Goal: Transaction & Acquisition: Purchase product/service

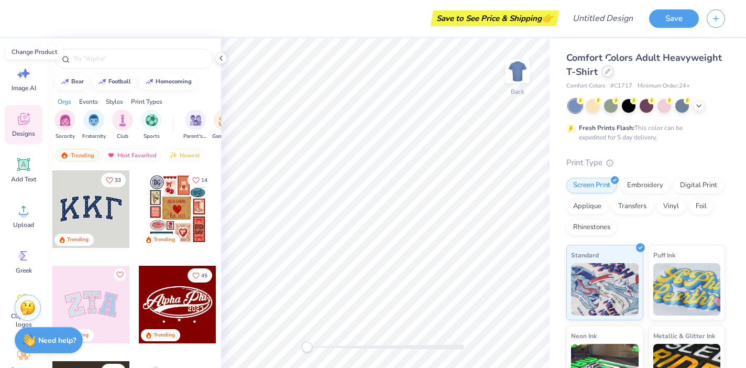
click at [607, 72] on icon at bounding box center [607, 71] width 5 height 5
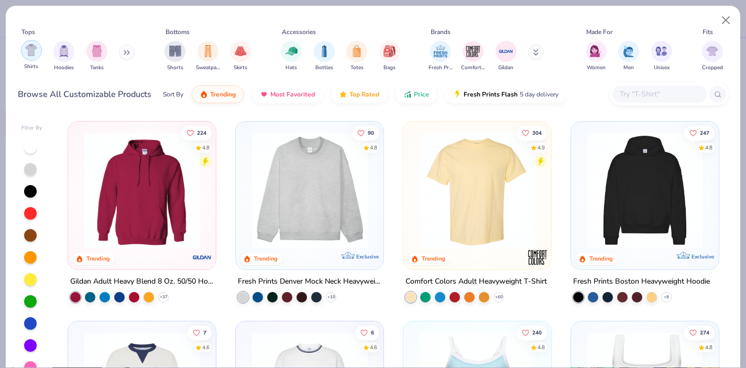
click at [26, 49] on img "filter for Shirts" at bounding box center [31, 50] width 12 height 12
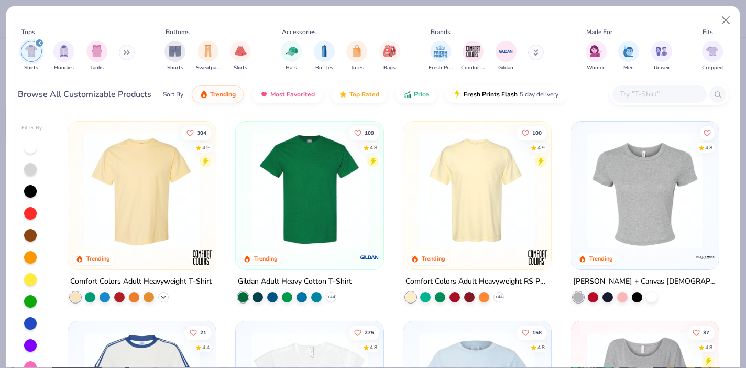
click at [164, 296] on icon at bounding box center [163, 297] width 8 height 8
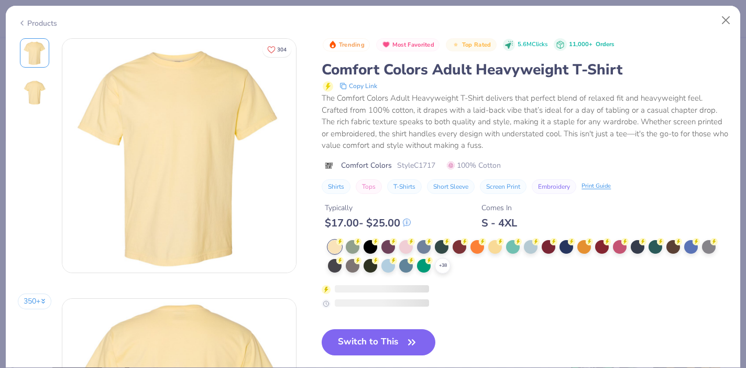
click at [566, 246] on div at bounding box center [567, 247] width 14 height 14
click at [566, 248] on div at bounding box center [567, 247] width 14 height 14
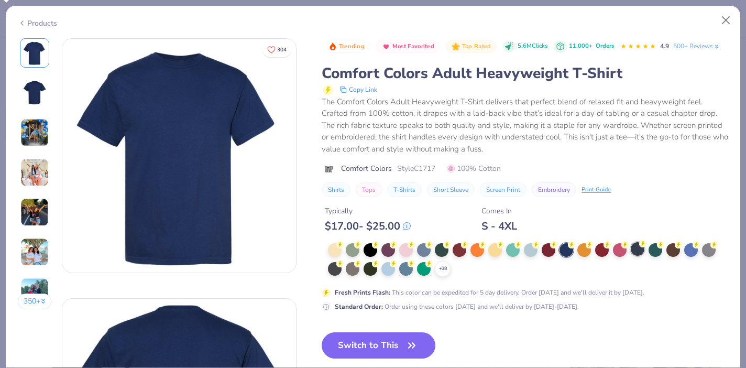
click at [639, 254] on div at bounding box center [638, 249] width 14 height 14
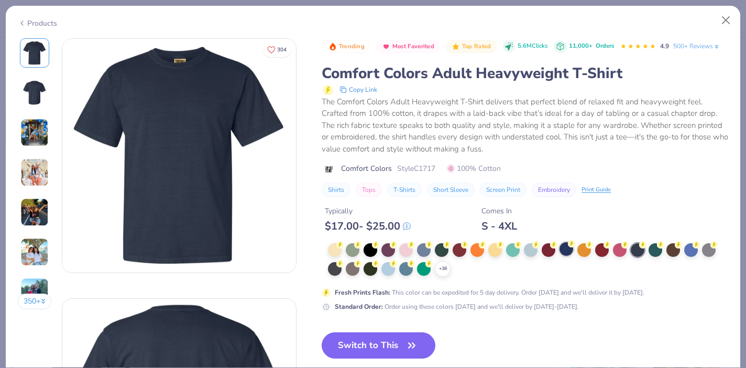
click at [567, 250] on div at bounding box center [567, 249] width 14 height 14
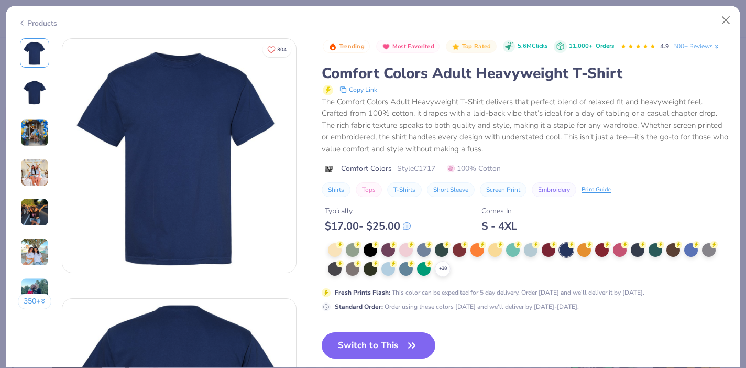
click at [389, 344] on button "Switch to This" at bounding box center [379, 345] width 114 height 26
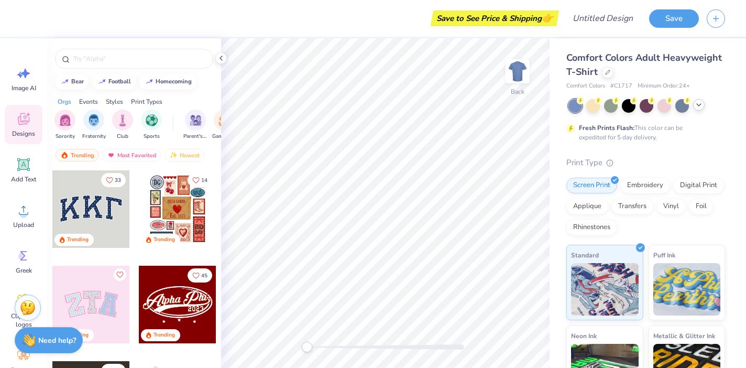
click at [700, 106] on icon at bounding box center [699, 105] width 8 height 8
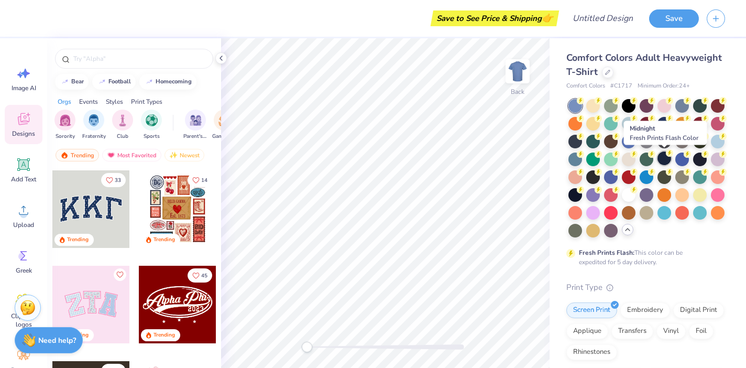
click at [662, 159] on div at bounding box center [665, 158] width 14 height 14
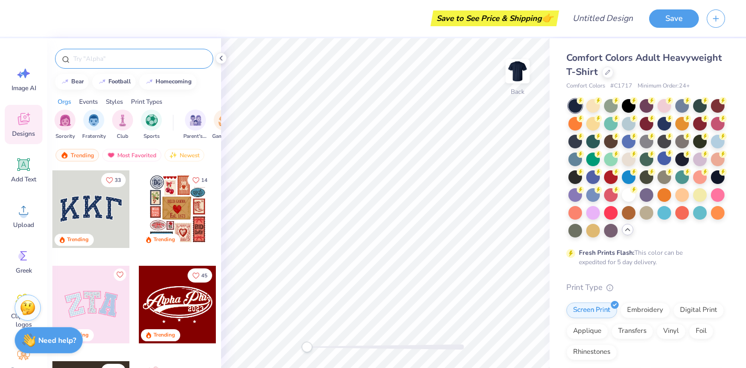
click at [127, 60] on input "text" at bounding box center [139, 58] width 134 height 10
type input "tri delta"
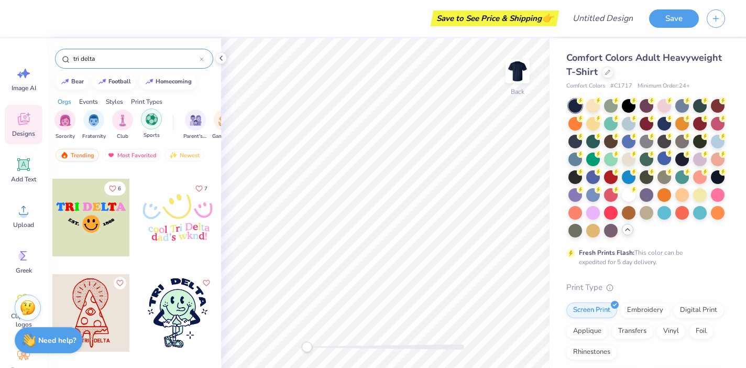
scroll to position [10759, 0]
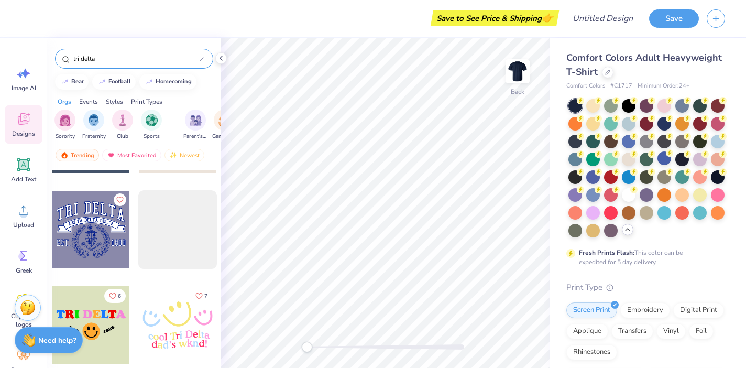
click at [203, 59] on icon at bounding box center [202, 59] width 4 height 4
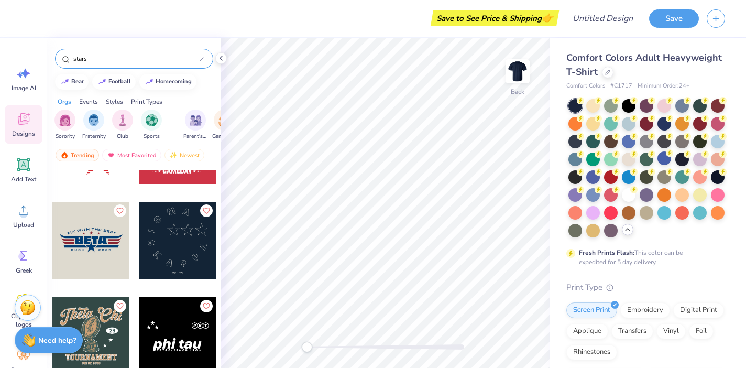
scroll to position [2737, 0]
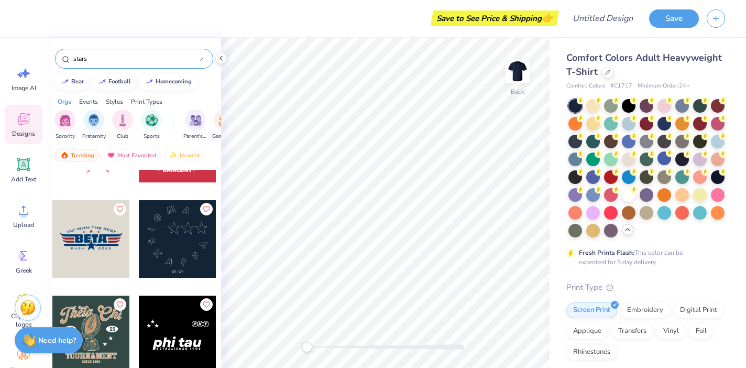
type input "stars"
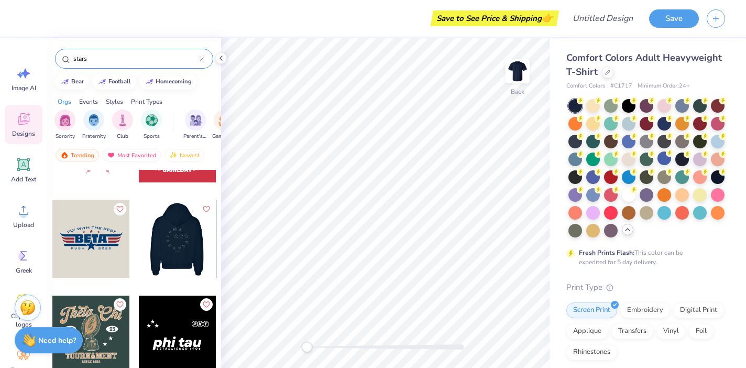
click at [181, 242] on div at bounding box center [177, 239] width 233 height 78
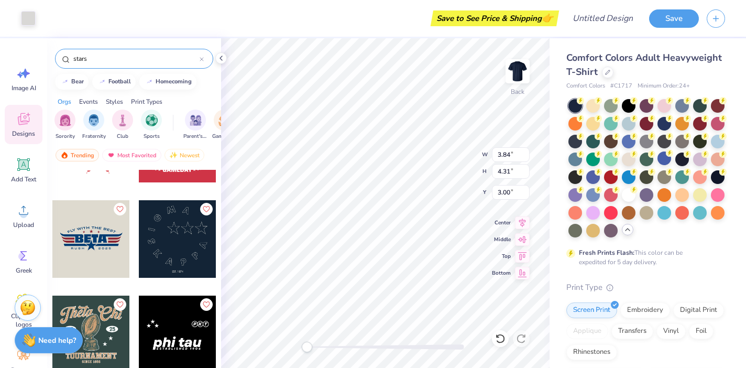
type input "3.84"
type input "4.31"
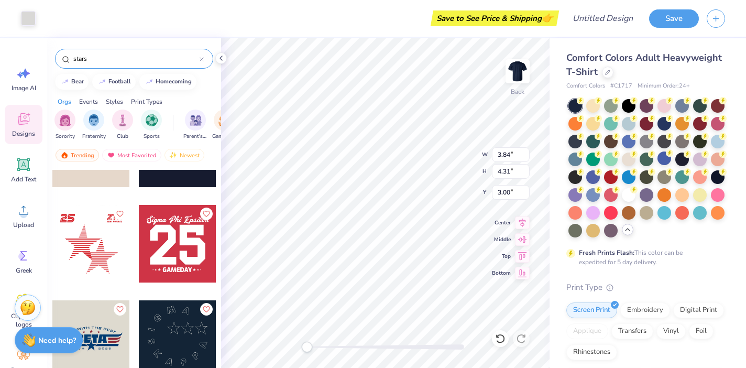
scroll to position [2676, 0]
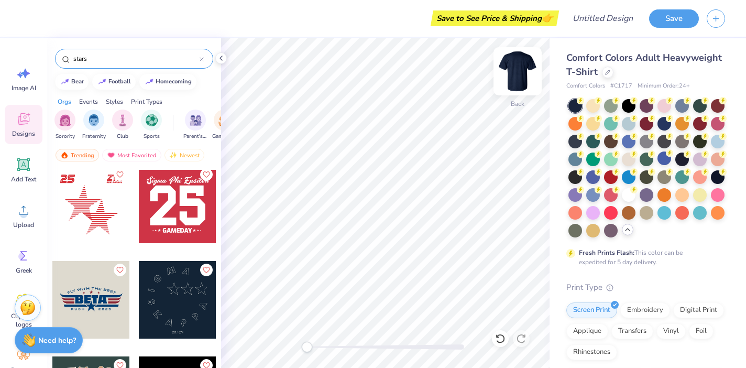
click at [524, 66] on img at bounding box center [518, 71] width 42 height 42
click at [166, 305] on div at bounding box center [178, 300] width 78 height 78
click at [516, 71] on img at bounding box center [518, 71] width 42 height 42
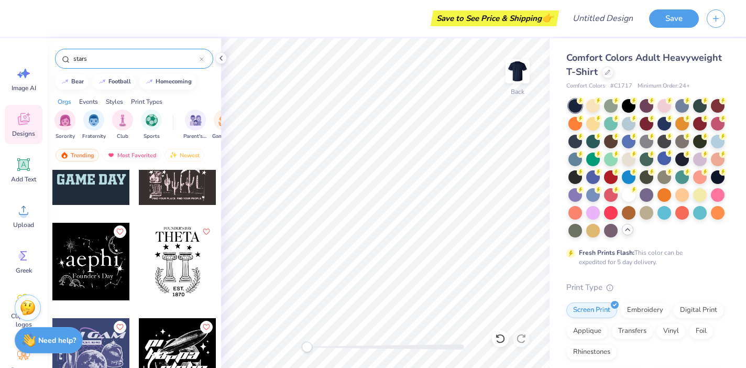
scroll to position [7396, 0]
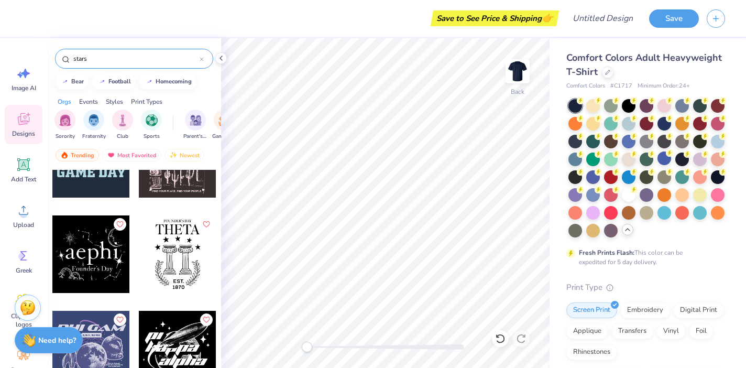
click at [52, 251] on div at bounding box center [13, 254] width 78 height 78
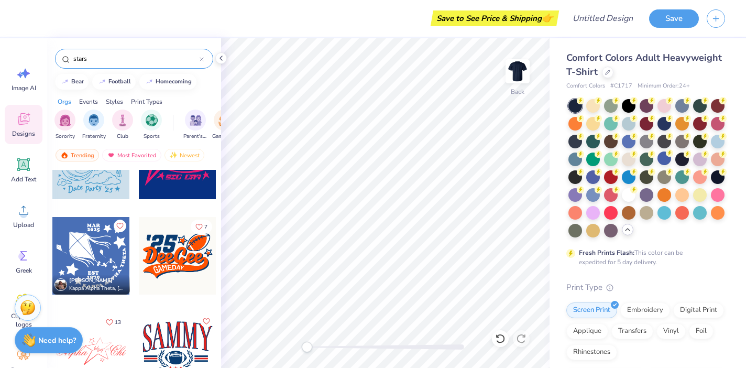
scroll to position [9215, 0]
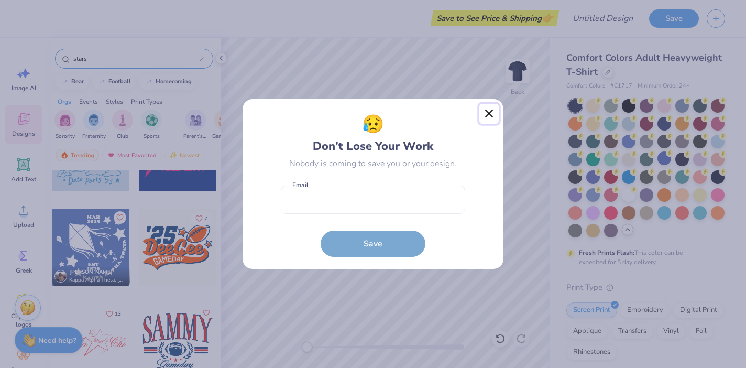
click at [484, 115] on button "Close" at bounding box center [490, 114] width 20 height 20
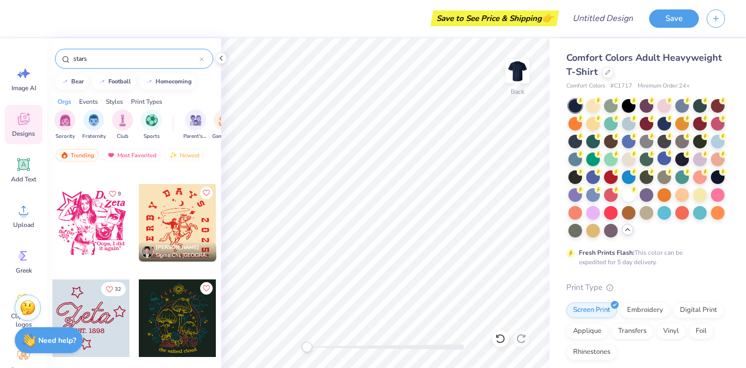
scroll to position [10008, 0]
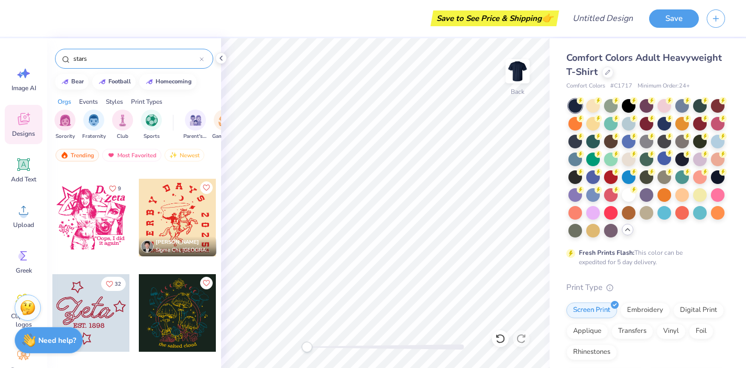
click at [129, 266] on div "9" at bounding box center [91, 225] width 79 height 95
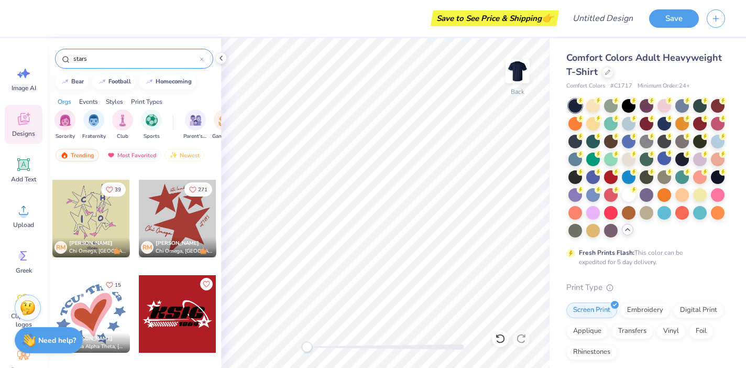
scroll to position [12583, 0]
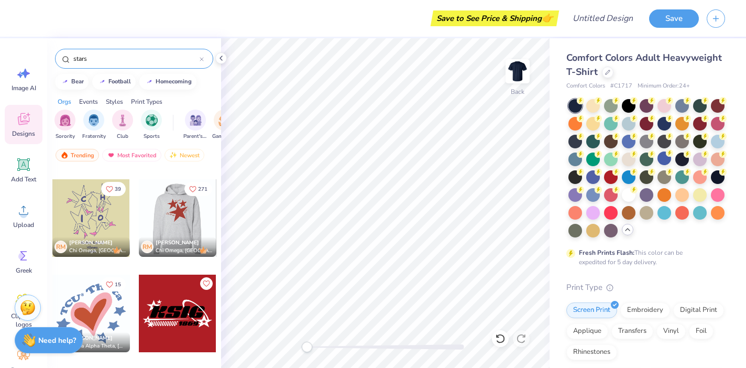
click at [160, 220] on div at bounding box center [177, 218] width 233 height 78
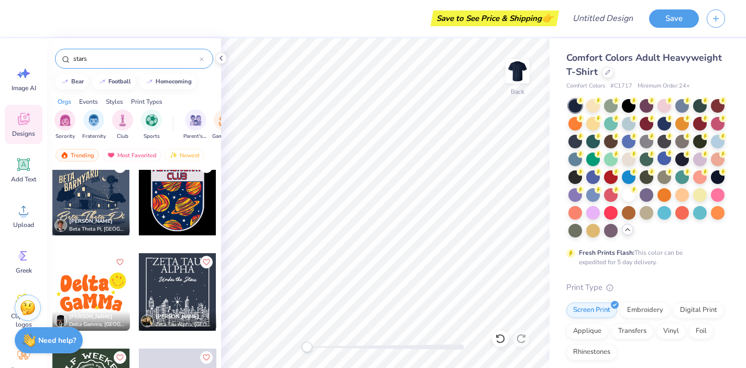
scroll to position [15164, 0]
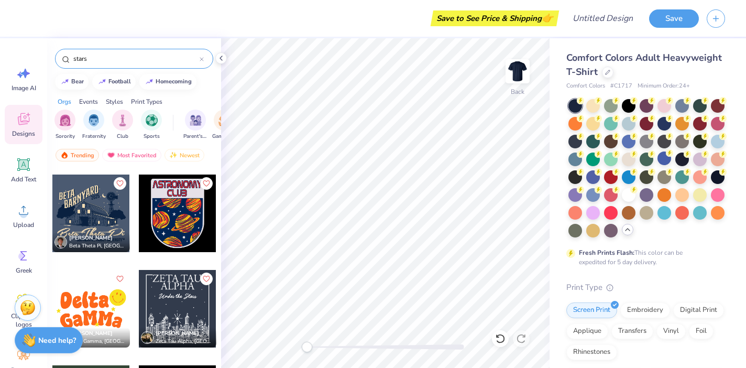
click at [203, 59] on icon at bounding box center [202, 59] width 4 height 4
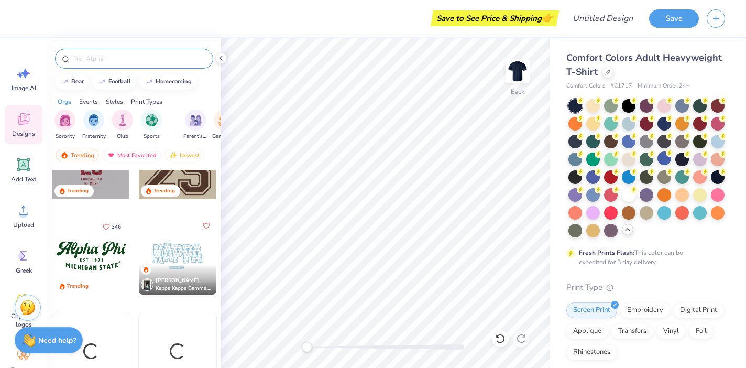
scroll to position [1289, 0]
click at [132, 61] on input "text" at bounding box center [139, 58] width 134 height 10
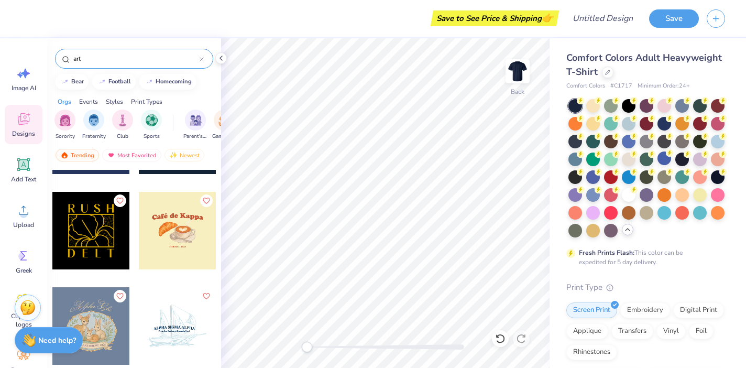
scroll to position [3509, 0]
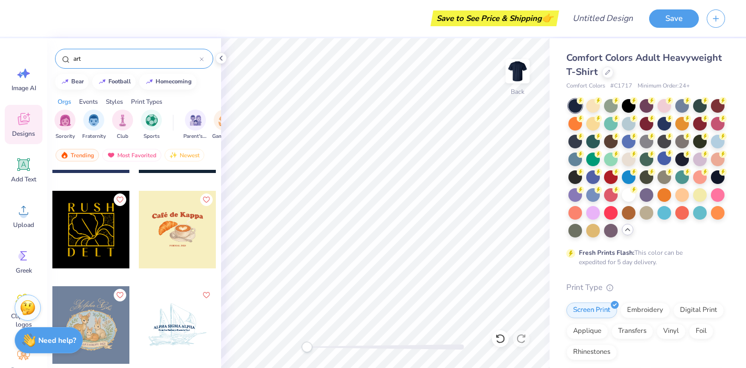
type input "art"
